Goal: Task Accomplishment & Management: Manage account settings

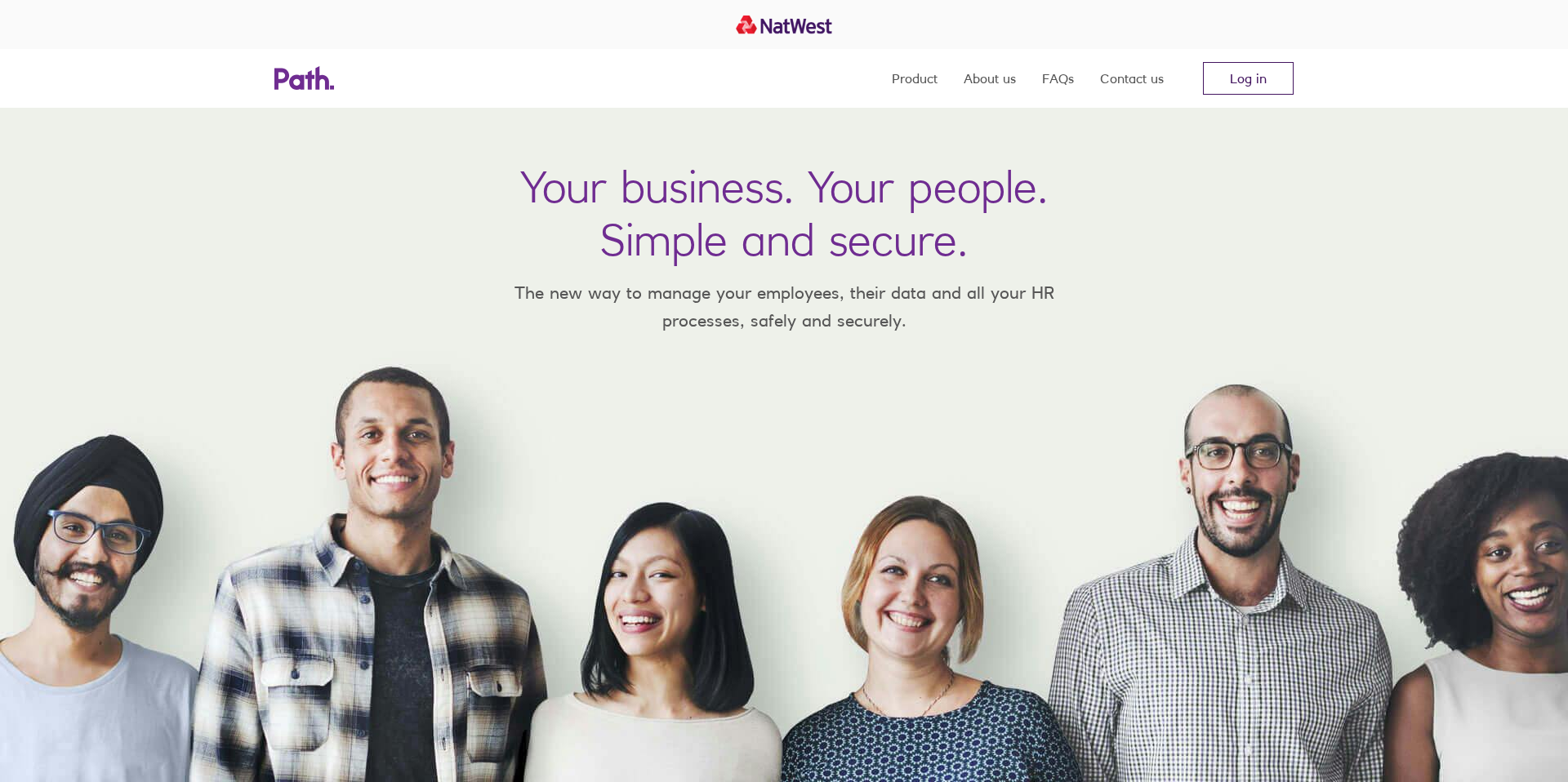
click at [1234, 76] on link "Log in" at bounding box center [1248, 78] width 91 height 33
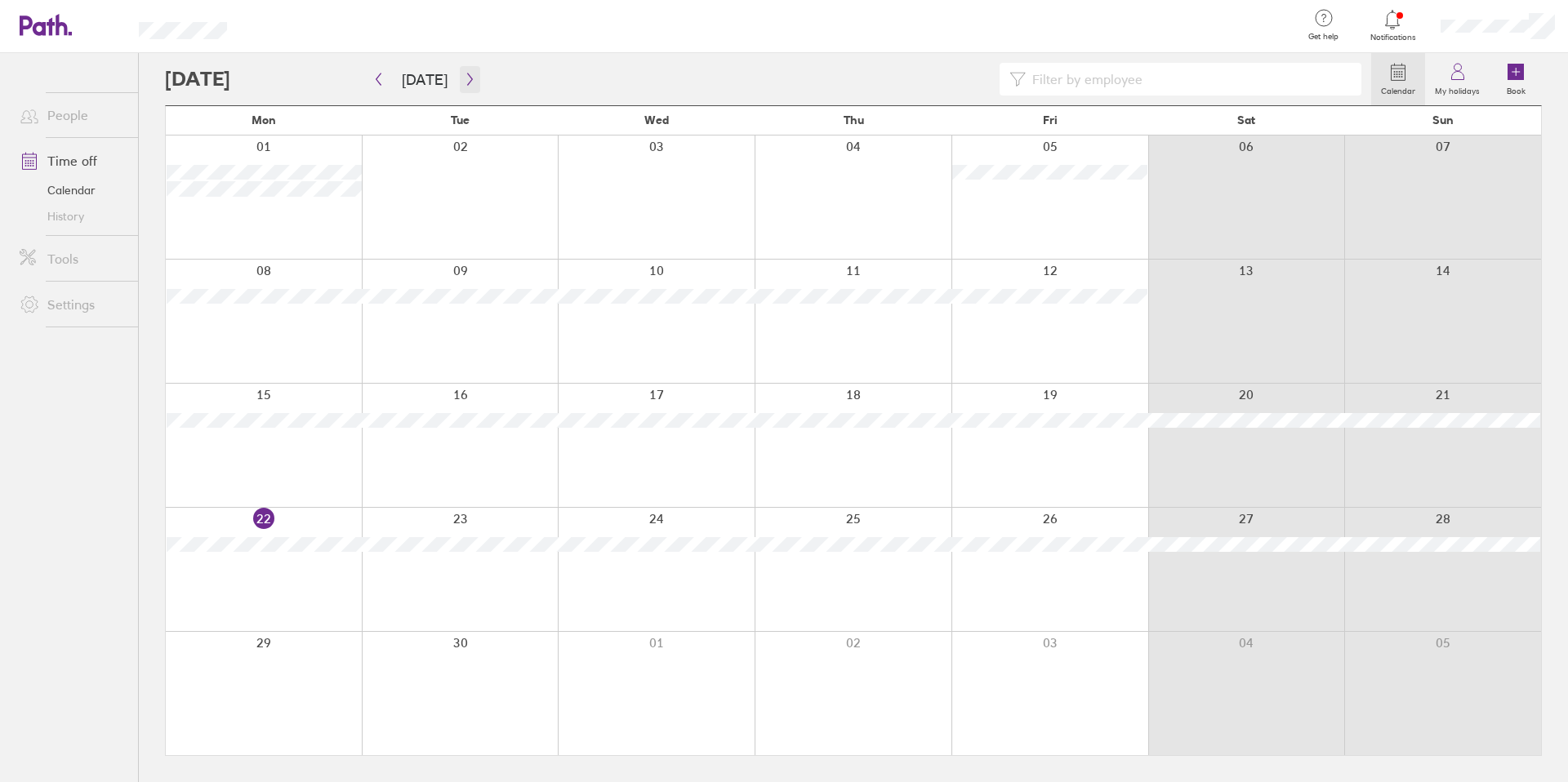
click at [464, 74] on icon "button" at bounding box center [470, 78] width 12 height 13
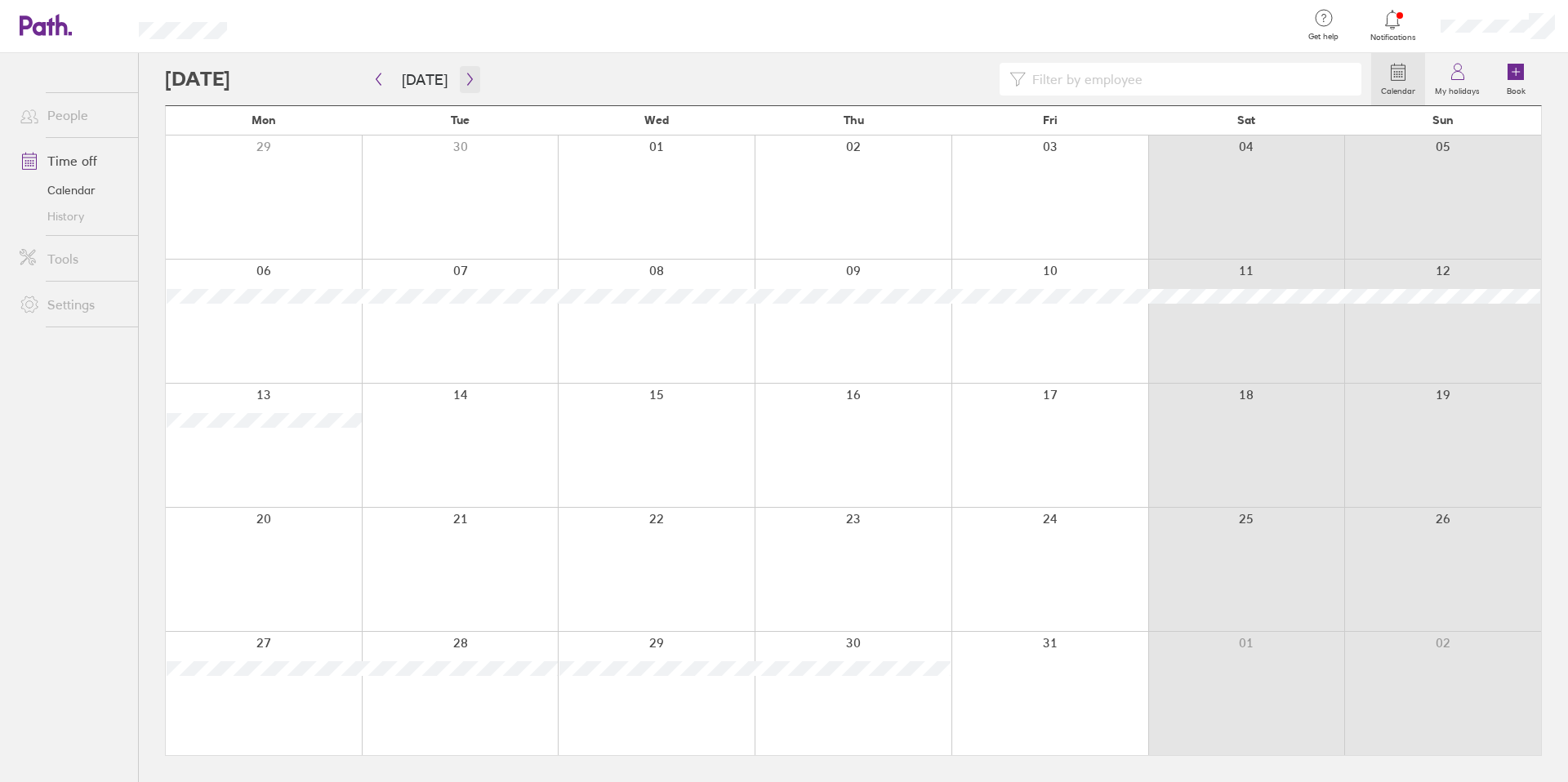
click at [464, 78] on icon "button" at bounding box center [470, 78] width 12 height 13
click at [467, 81] on icon "button" at bounding box center [470, 78] width 12 height 13
